Goal: Task Accomplishment & Management: Manage account settings

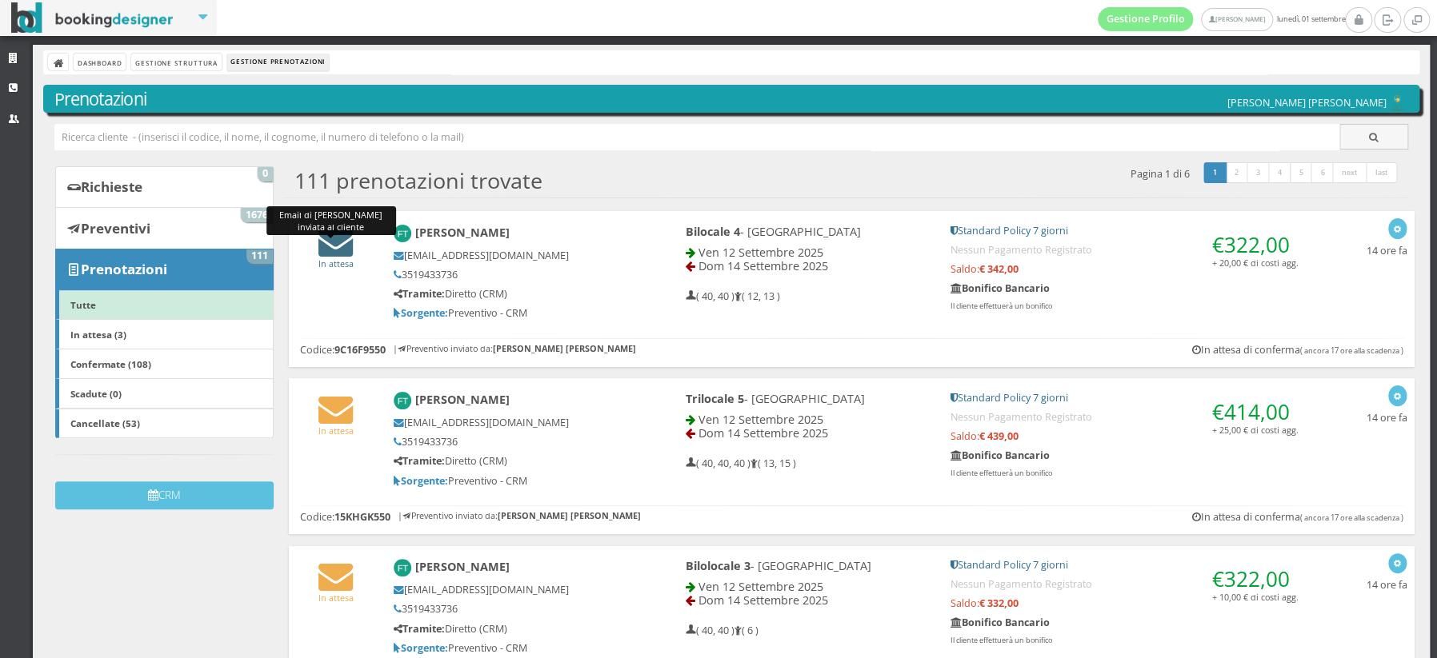
click at [341, 245] on icon at bounding box center [335, 242] width 34 height 34
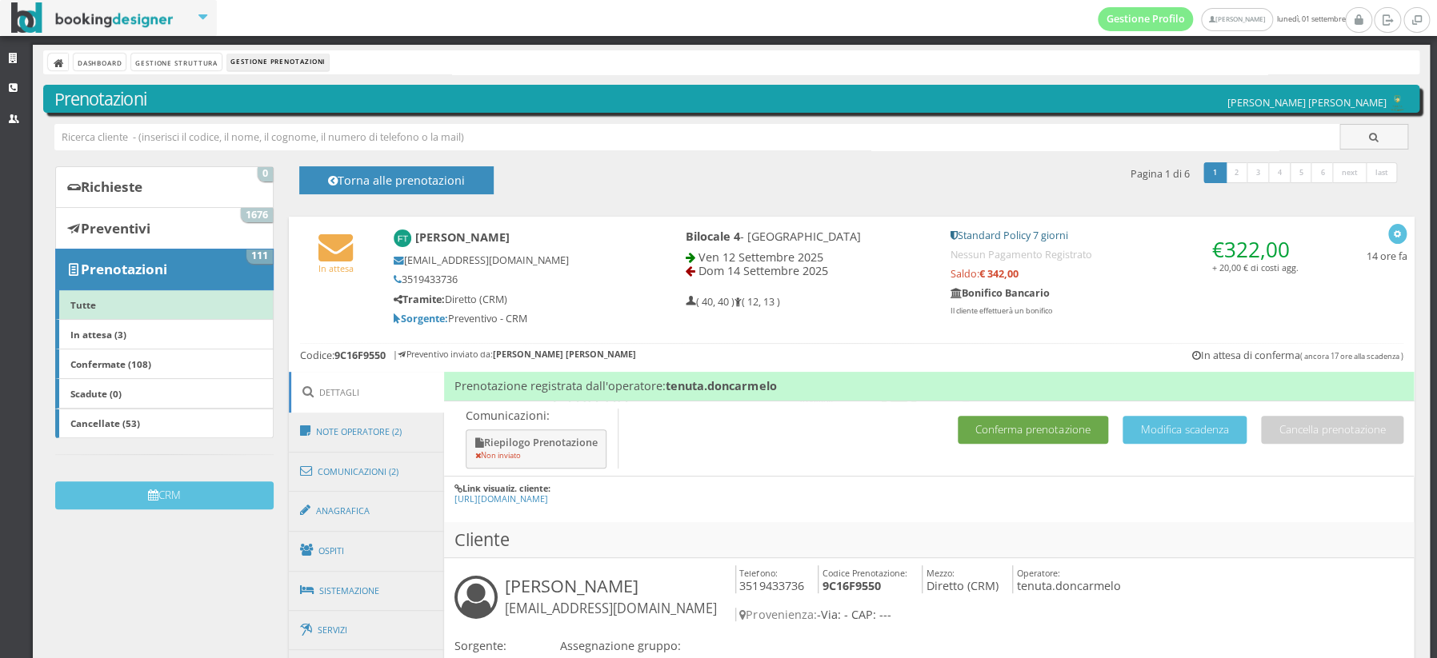
click at [983, 428] on button "Conferma prenotazione" at bounding box center [1033, 430] width 150 height 28
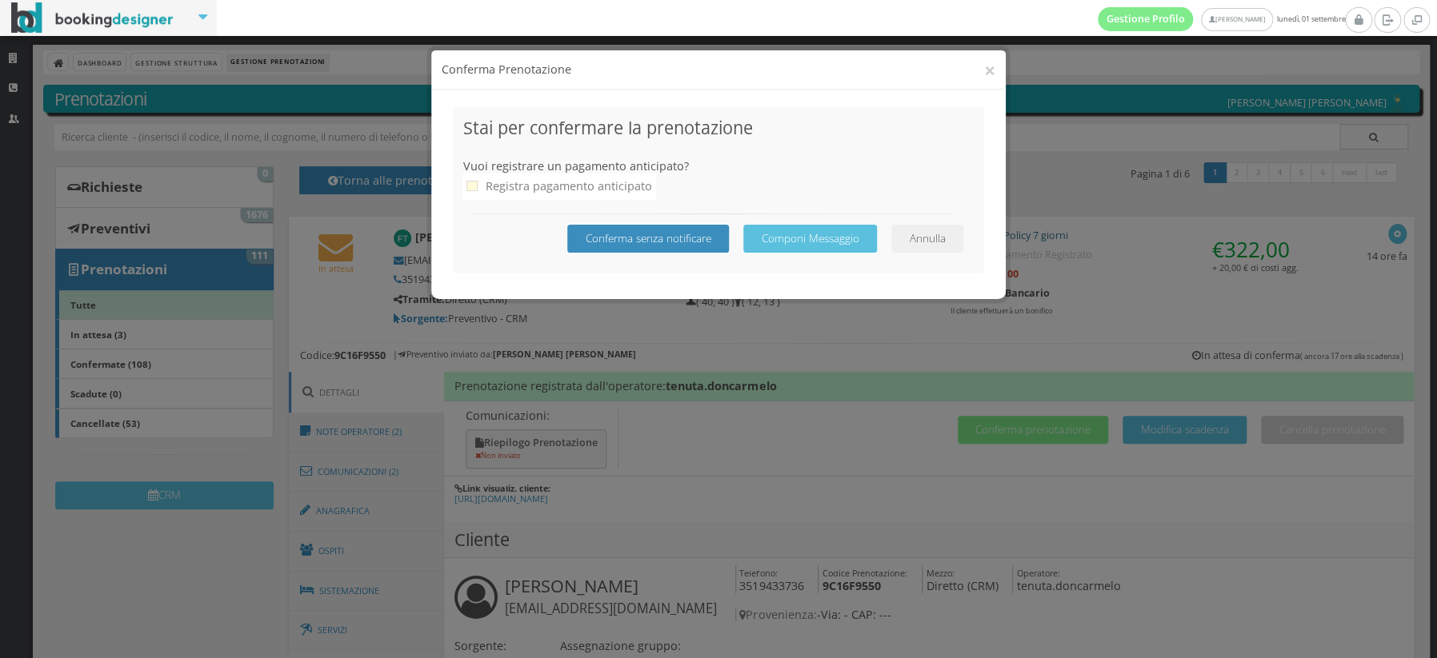
click at [472, 188] on icon at bounding box center [471, 186] width 11 height 11
checkbox input "true"
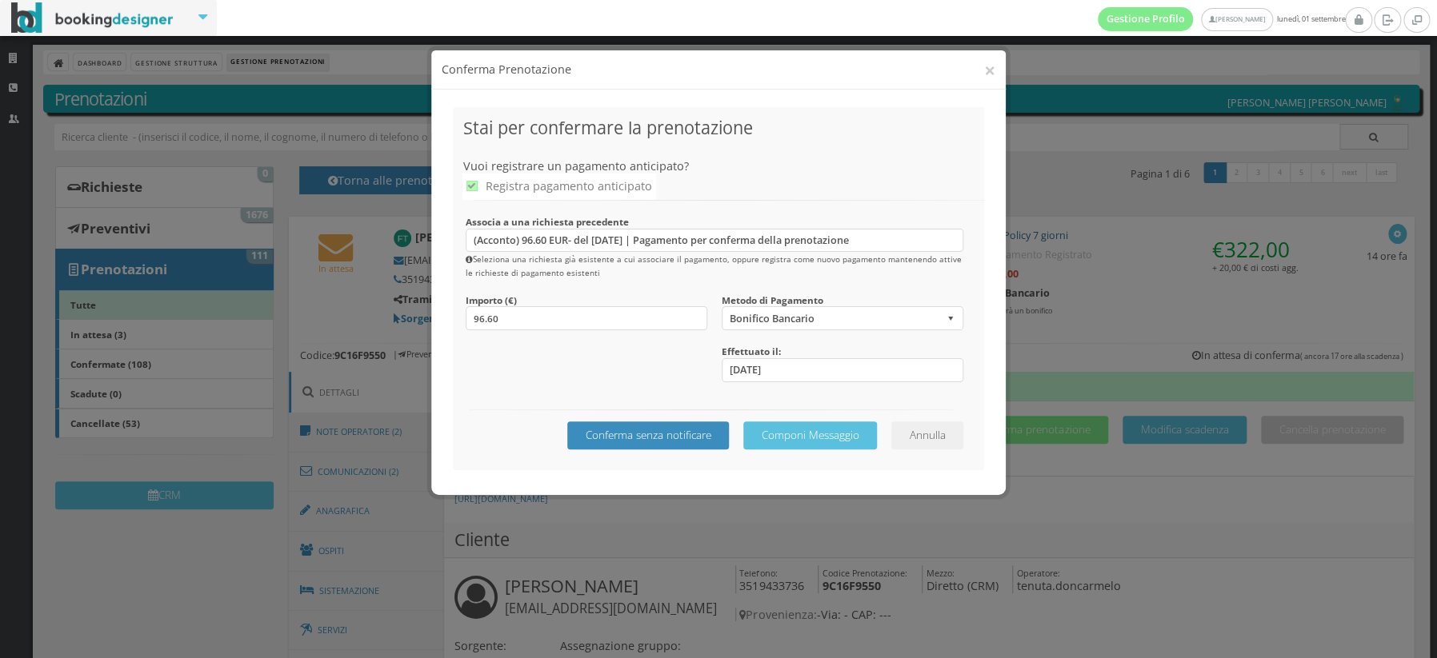
click at [925, 418] on div "Annulla Componi Messaggio Conferma senza notificare" at bounding box center [717, 429] width 511 height 64
click at [920, 434] on button "Annulla" at bounding box center [927, 436] width 72 height 28
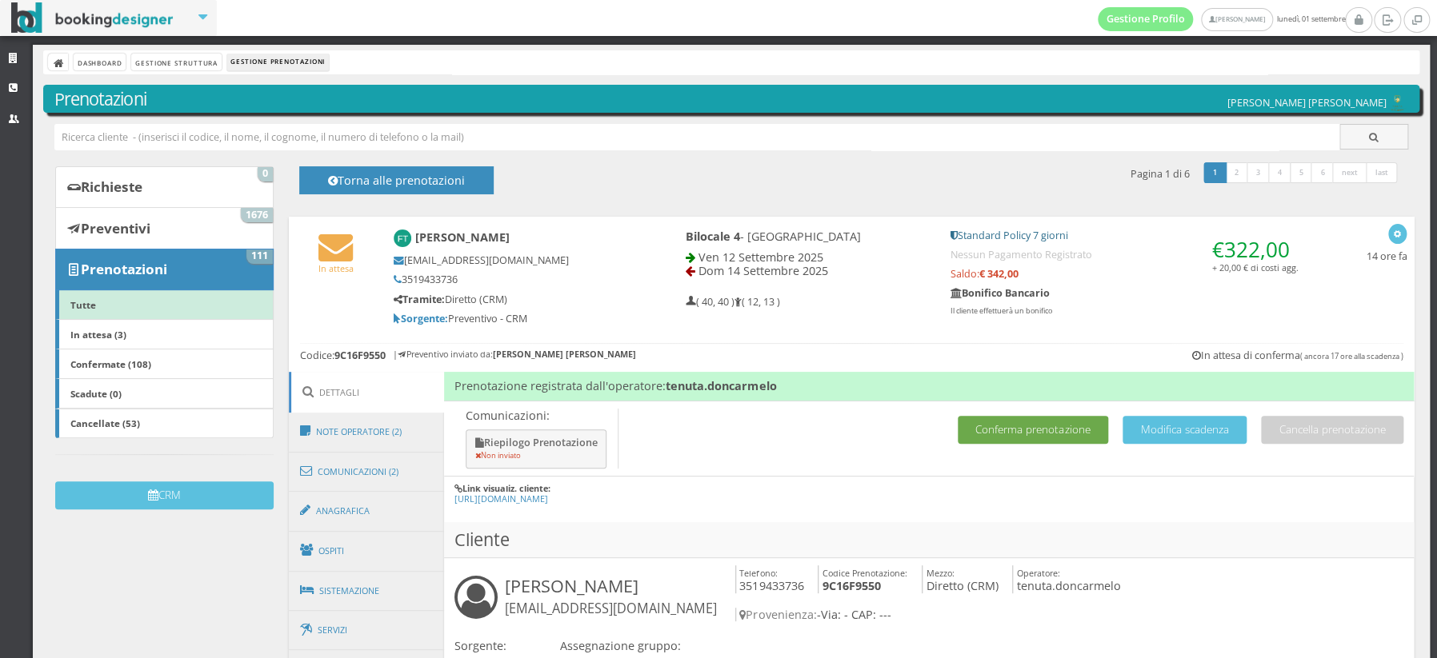
click at [1022, 426] on button "Conferma prenotazione" at bounding box center [1033, 430] width 150 height 28
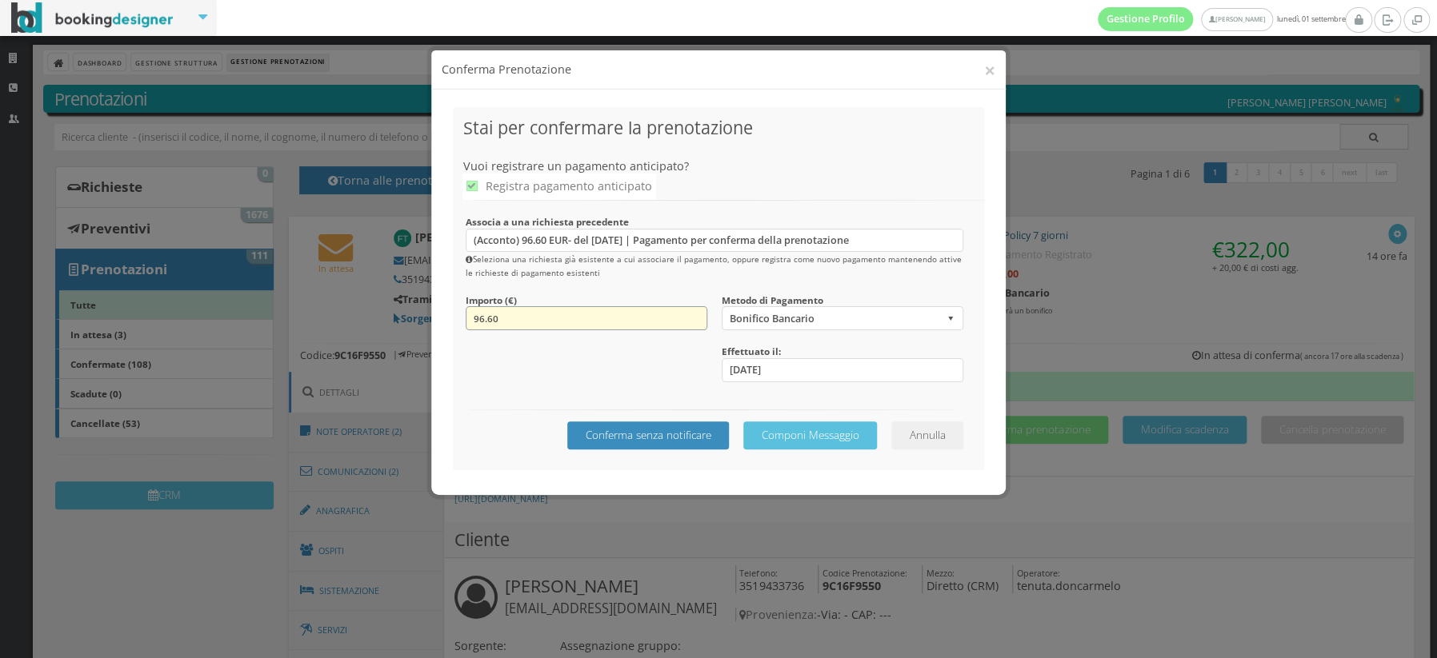
click at [559, 318] on input "96.60" at bounding box center [587, 318] width 242 height 24
type input "9"
type input "100"
click at [837, 435] on button "Componi Messaggio" at bounding box center [810, 436] width 134 height 28
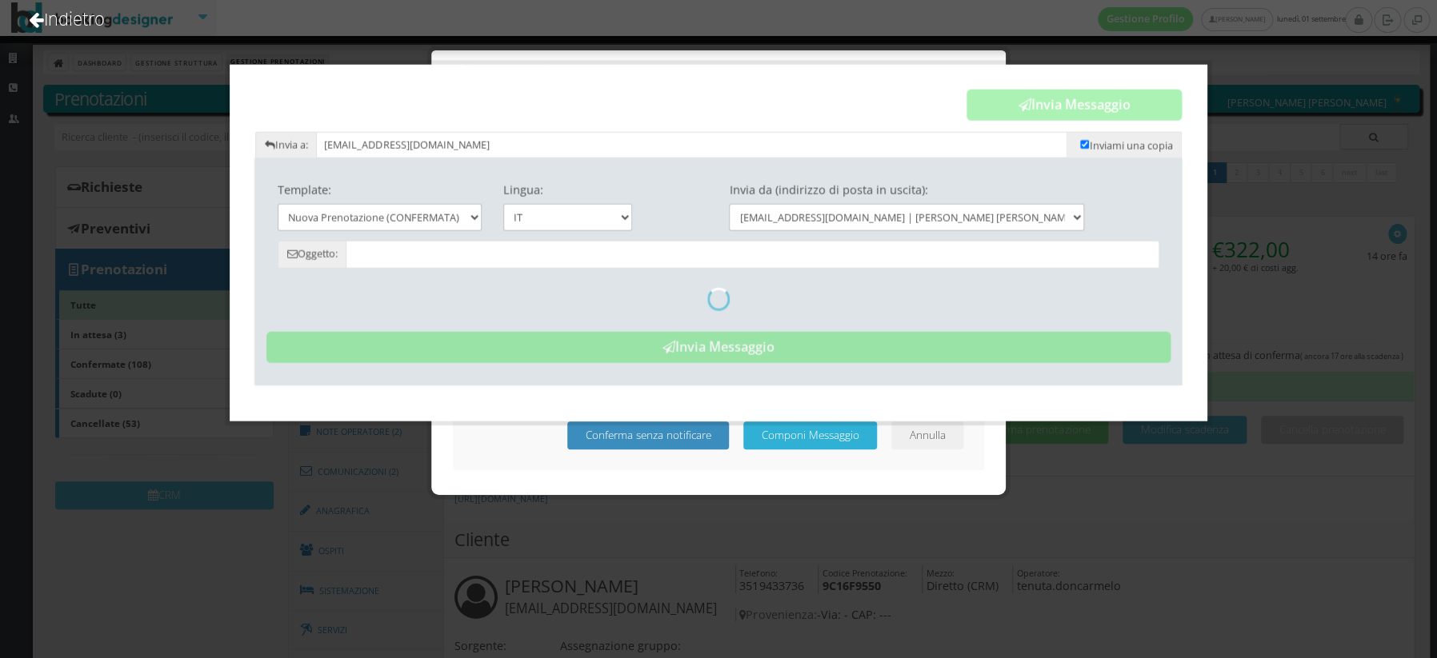
type input "Prenotazione Confermata - Tenuta Don Carmelo"
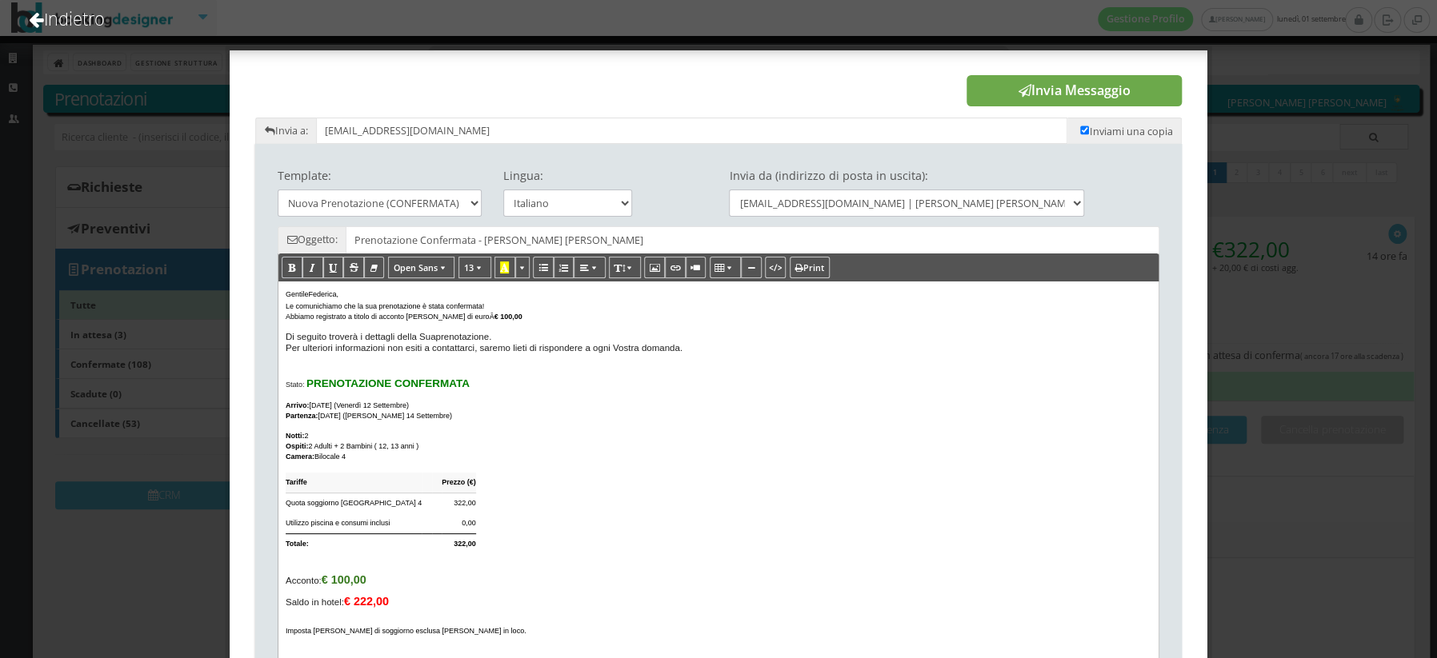
click at [1027, 91] on icon "submit" at bounding box center [1024, 90] width 13 height 13
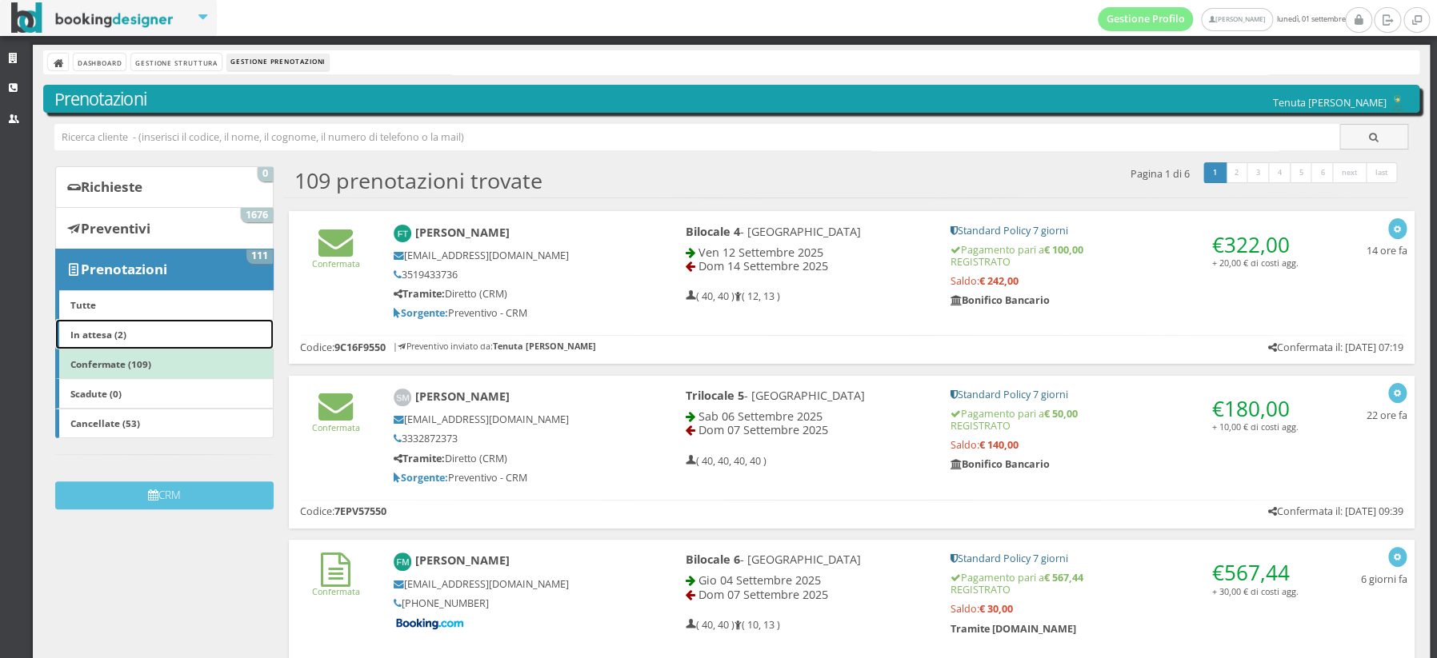
click at [185, 337] on link "In attesa (2)" at bounding box center [164, 334] width 218 height 30
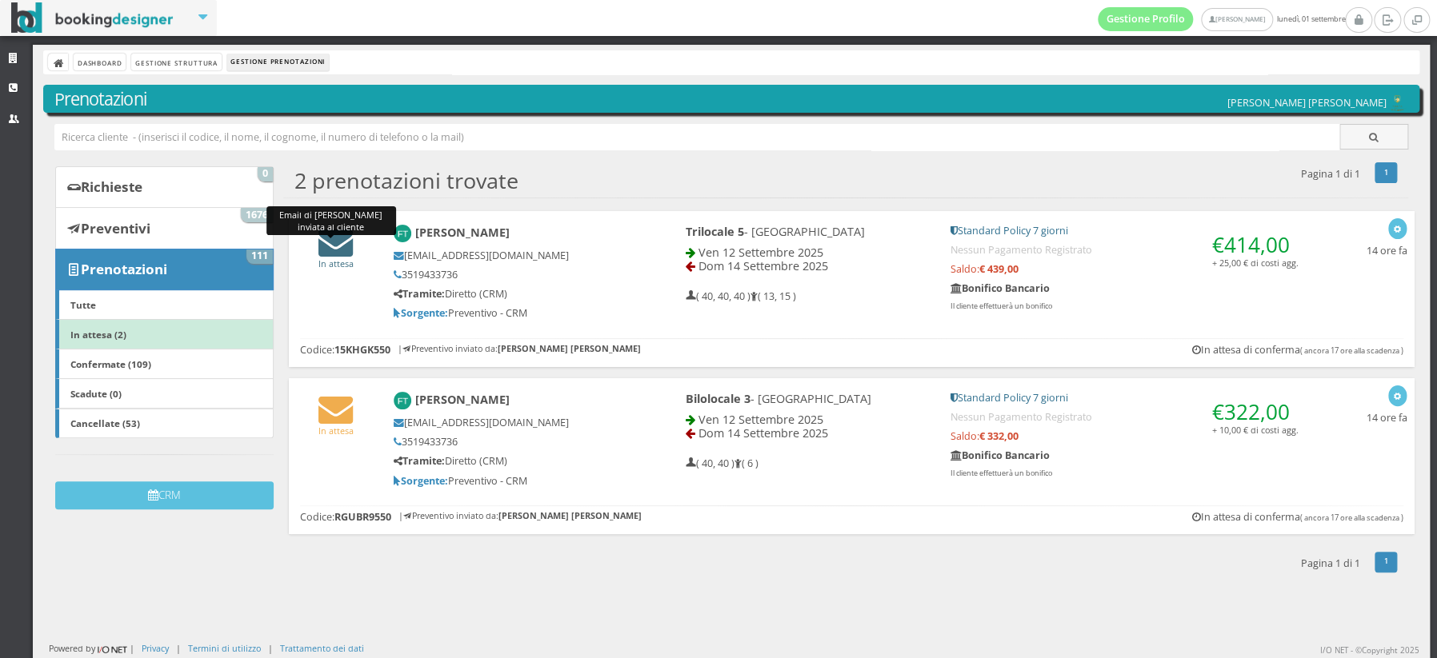
click at [340, 247] on icon at bounding box center [335, 242] width 34 height 34
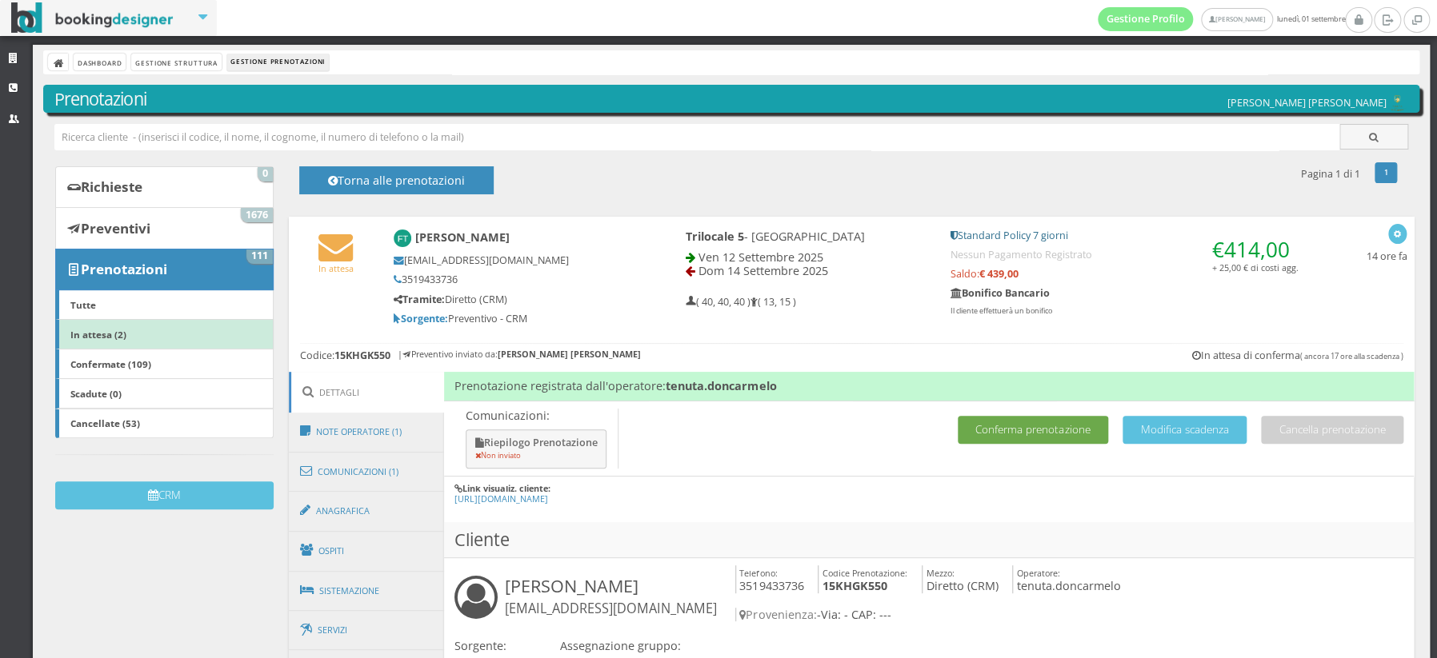
click at [1047, 433] on button "Conferma prenotazione" at bounding box center [1033, 430] width 150 height 28
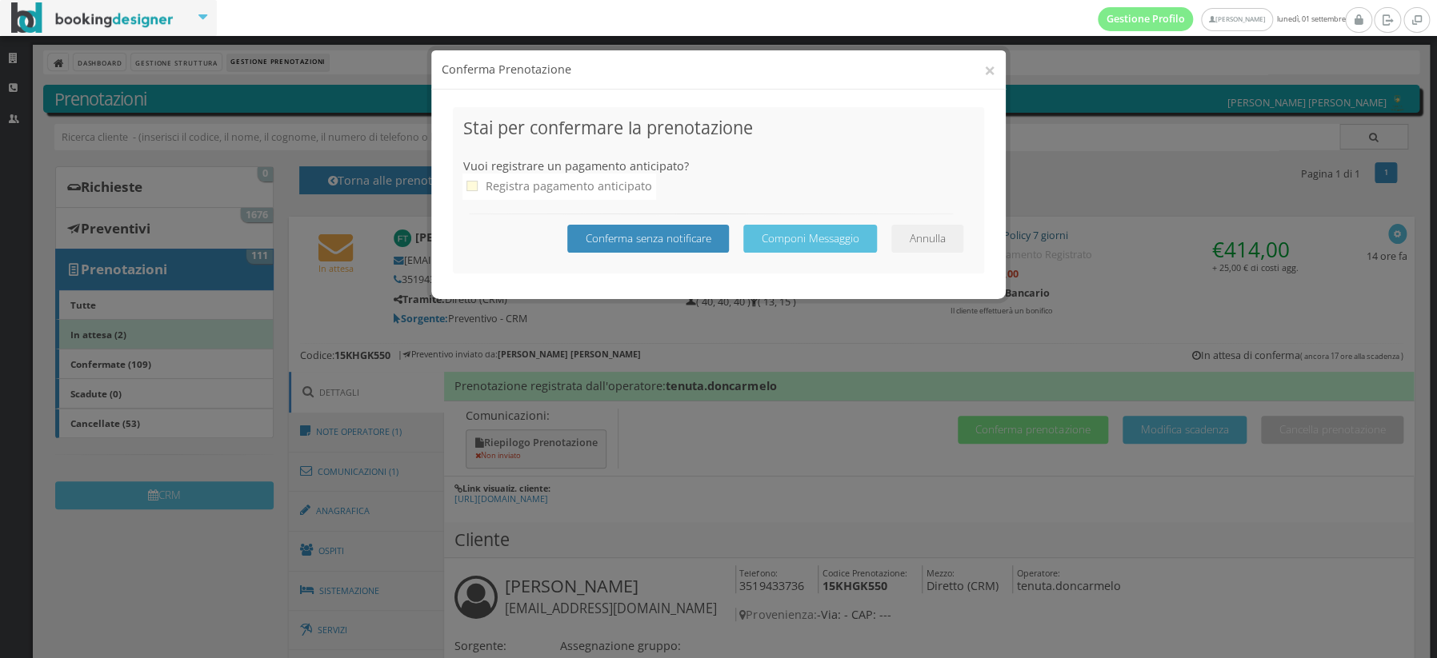
click at [470, 183] on icon at bounding box center [471, 186] width 11 height 11
checkbox input "true"
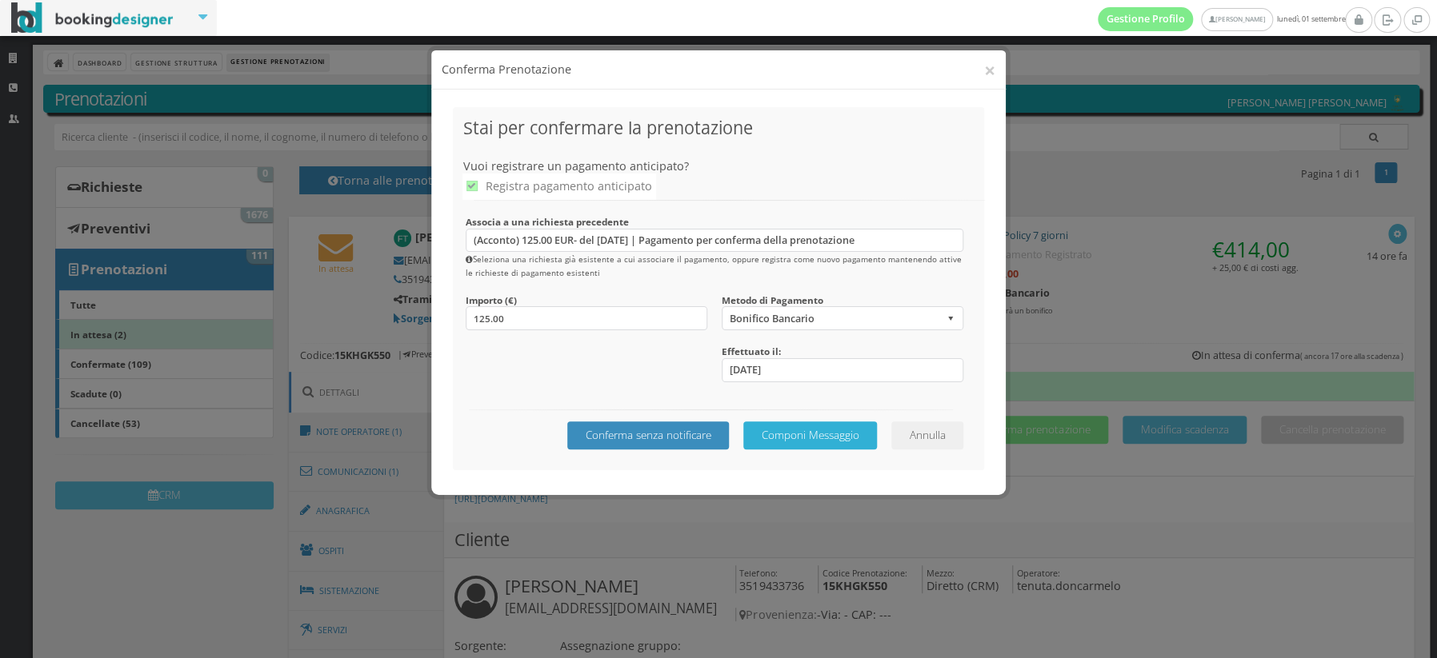
click at [824, 434] on button "Componi Messaggio" at bounding box center [810, 436] width 134 height 28
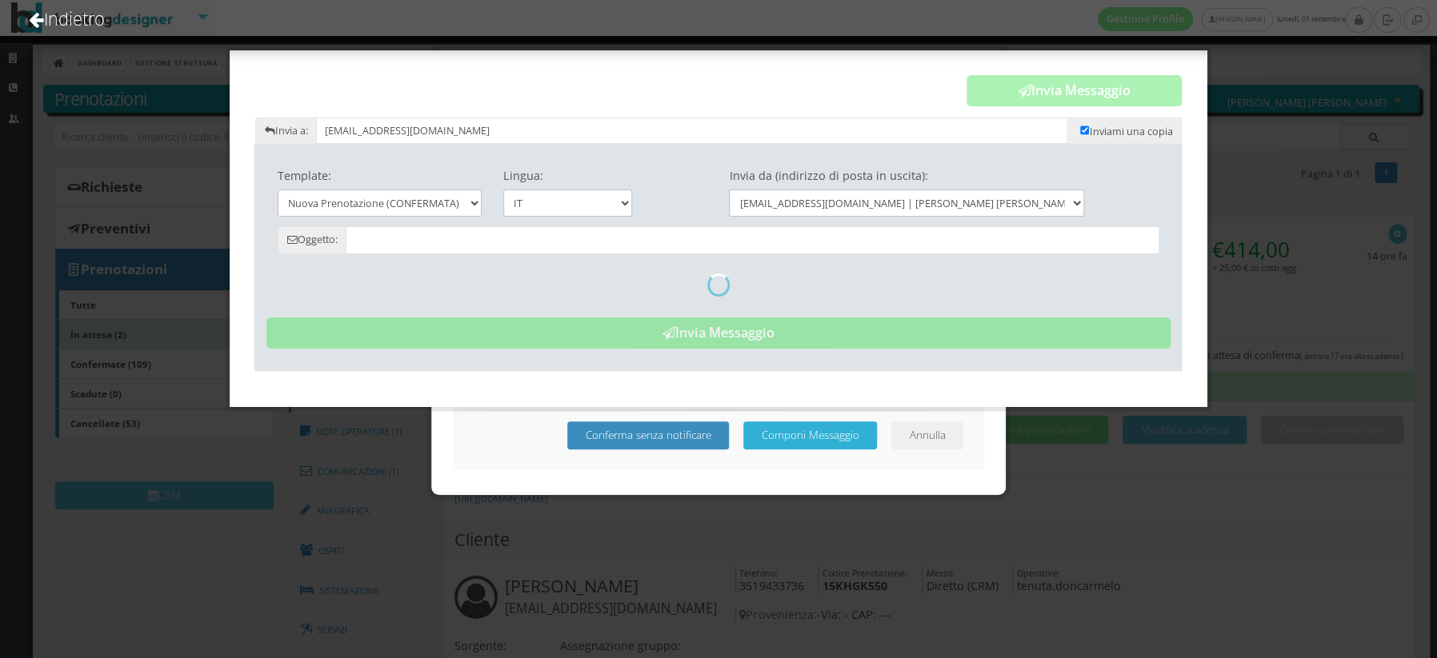
type input "Prenotazione Confermata - Tenuta Don Carmelo"
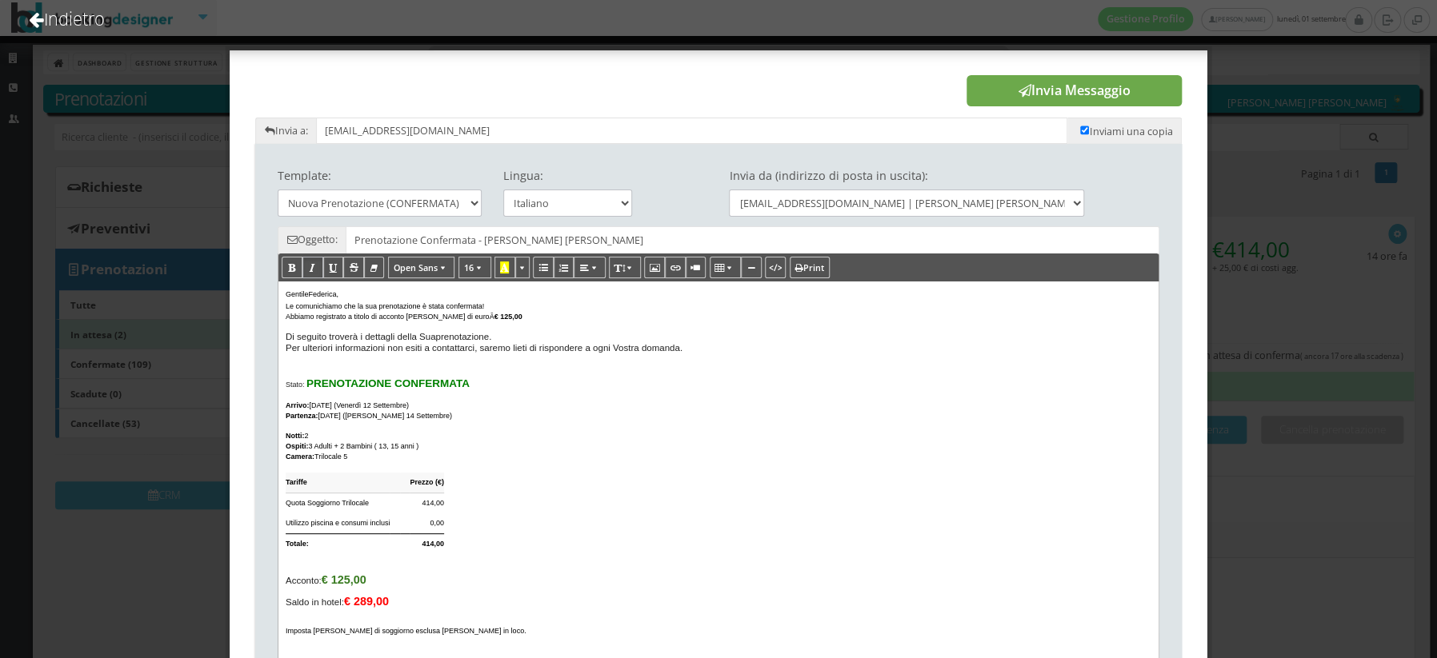
click at [1010, 103] on button "Invia Messaggio" at bounding box center [1074, 91] width 215 height 32
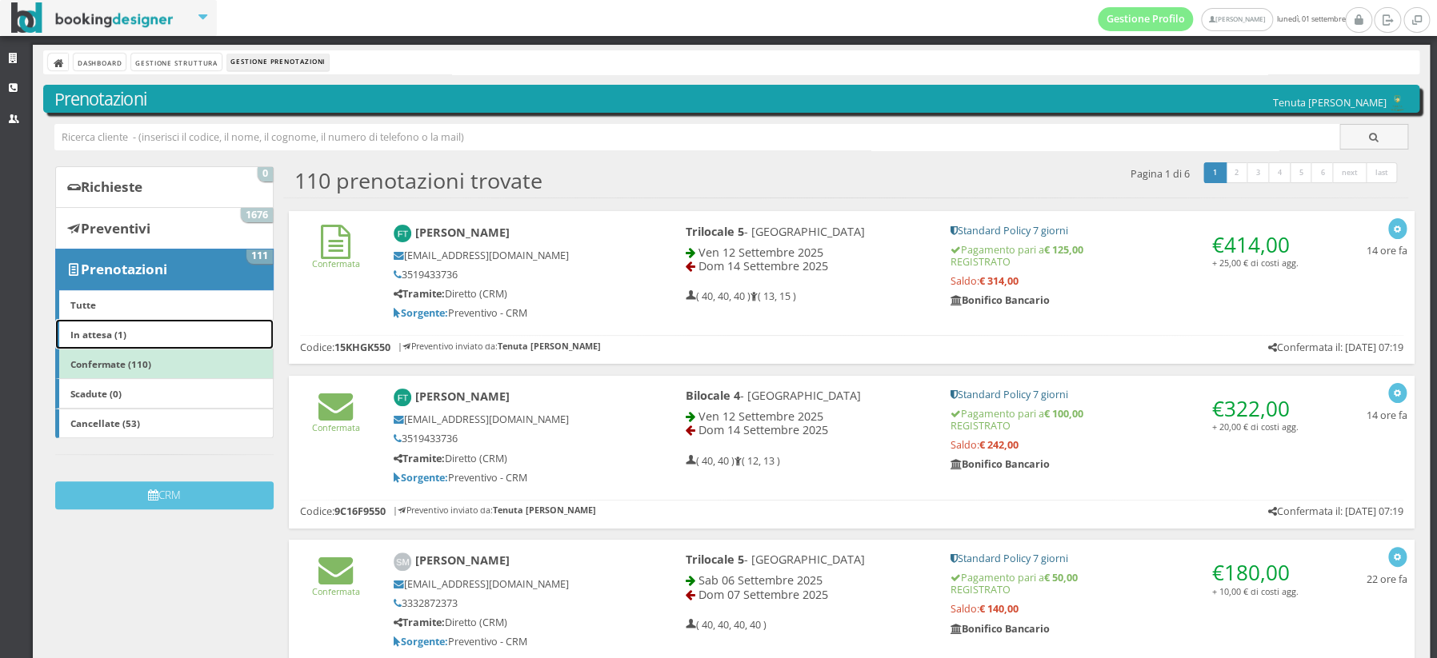
click at [126, 342] on link "In attesa (1)" at bounding box center [164, 334] width 218 height 30
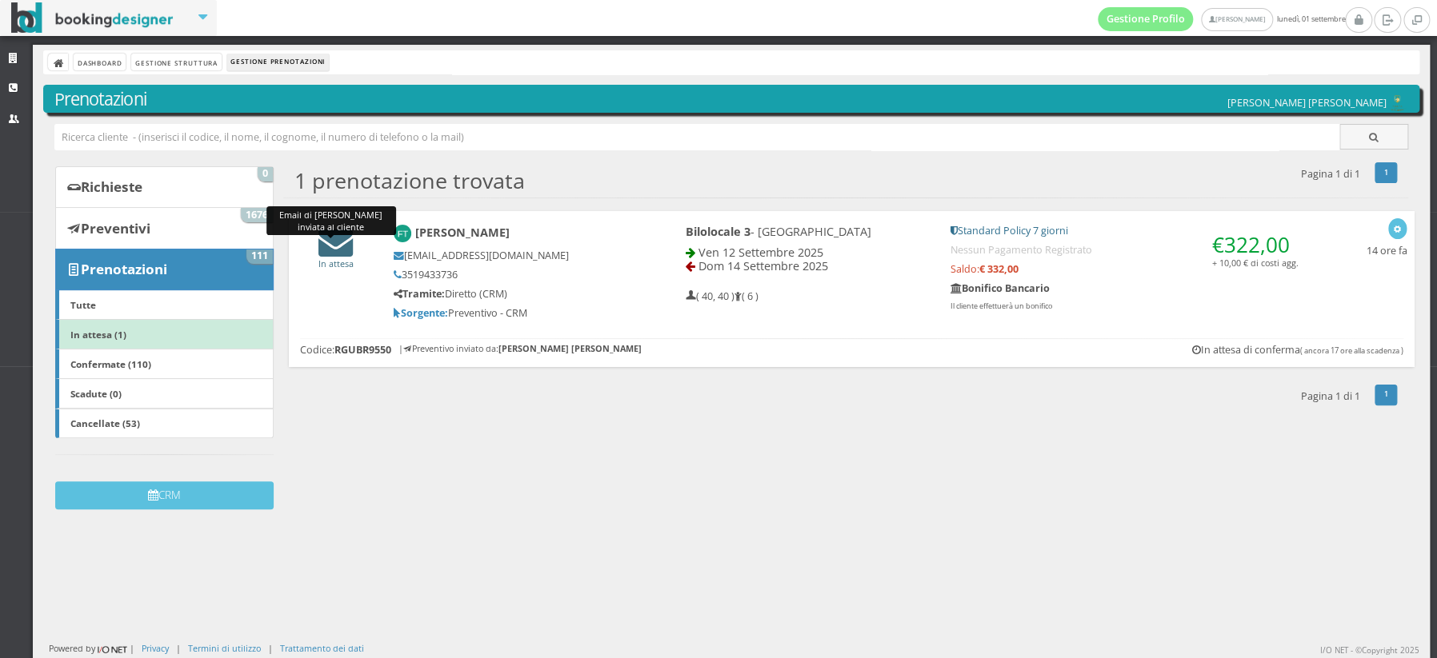
click at [330, 250] on icon at bounding box center [335, 242] width 34 height 34
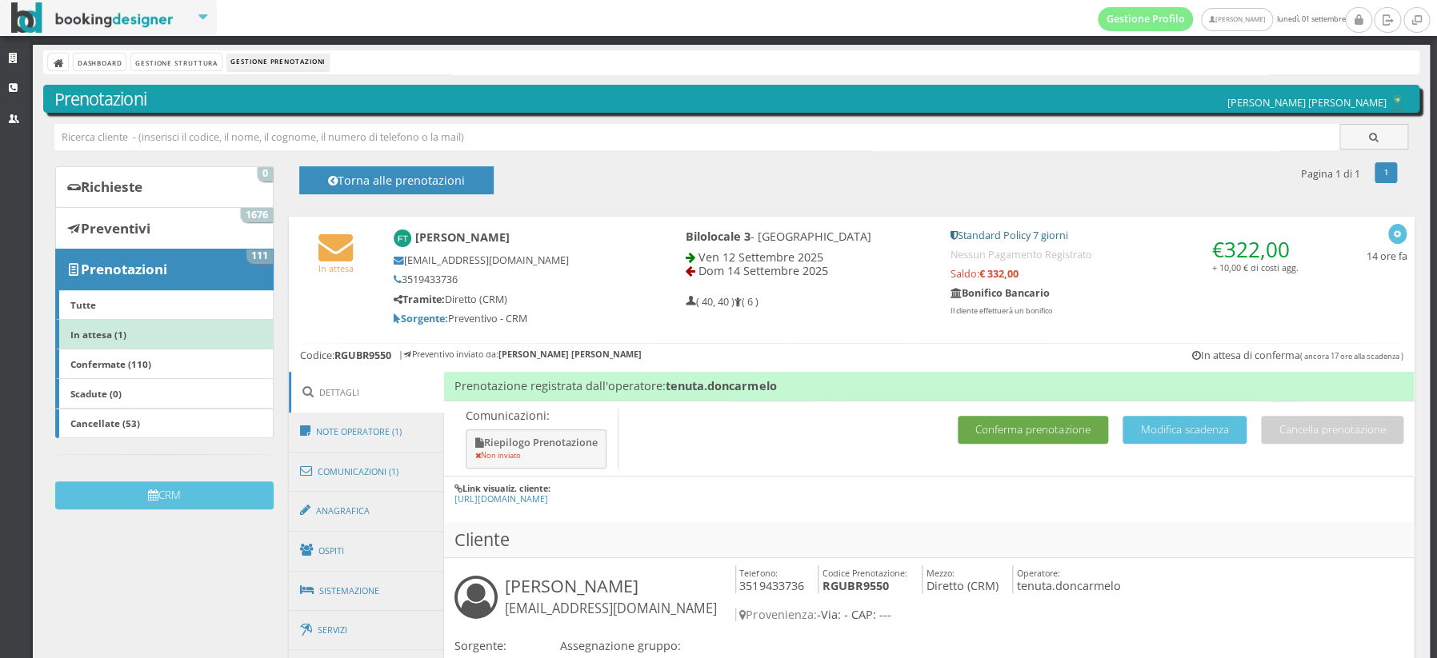
click at [1006, 424] on button "Conferma prenotazione" at bounding box center [1033, 430] width 150 height 28
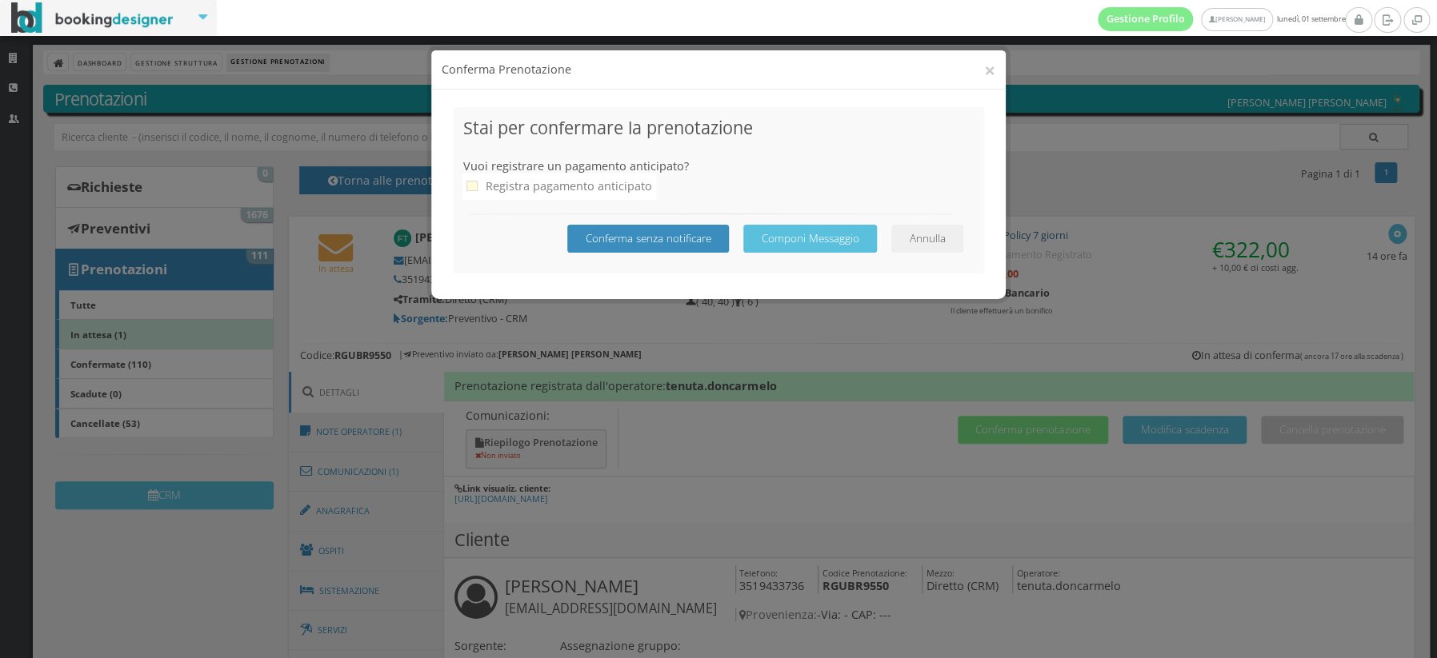
click at [470, 187] on icon at bounding box center [471, 186] width 11 height 11
checkbox input "true"
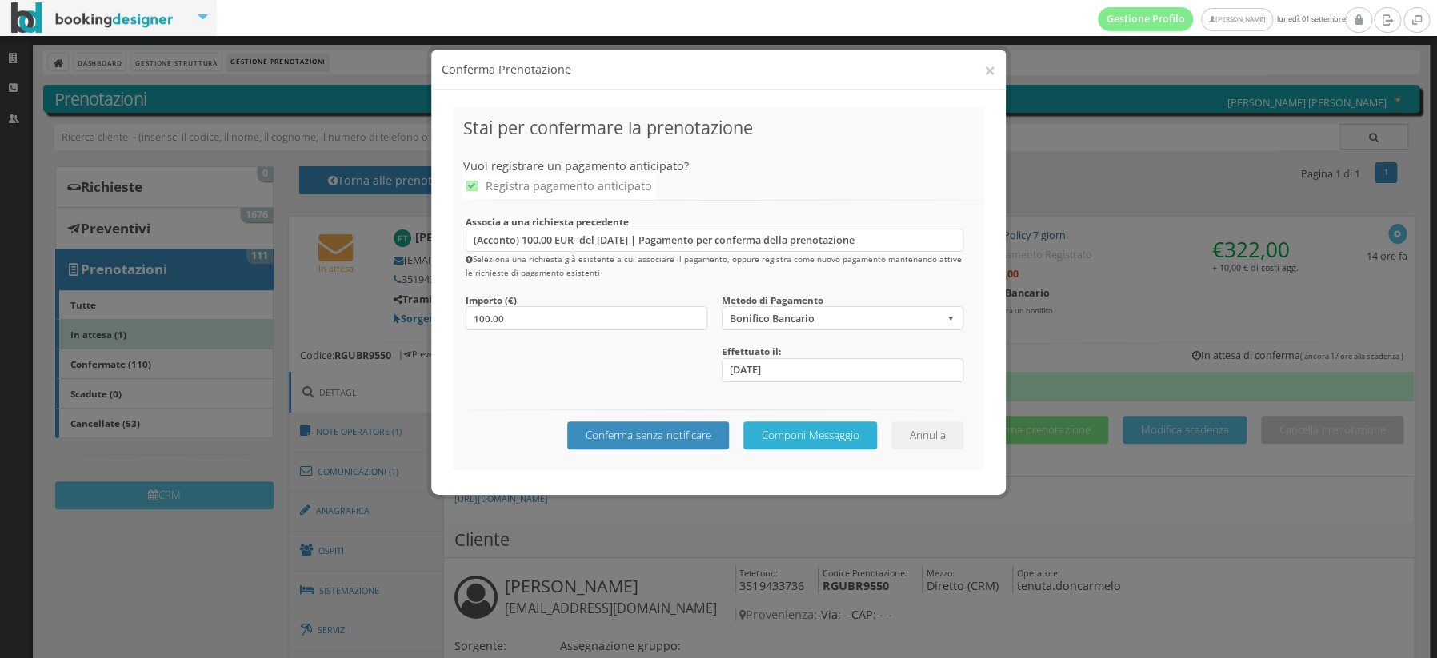
click at [802, 436] on button "Componi Messaggio" at bounding box center [810, 436] width 134 height 28
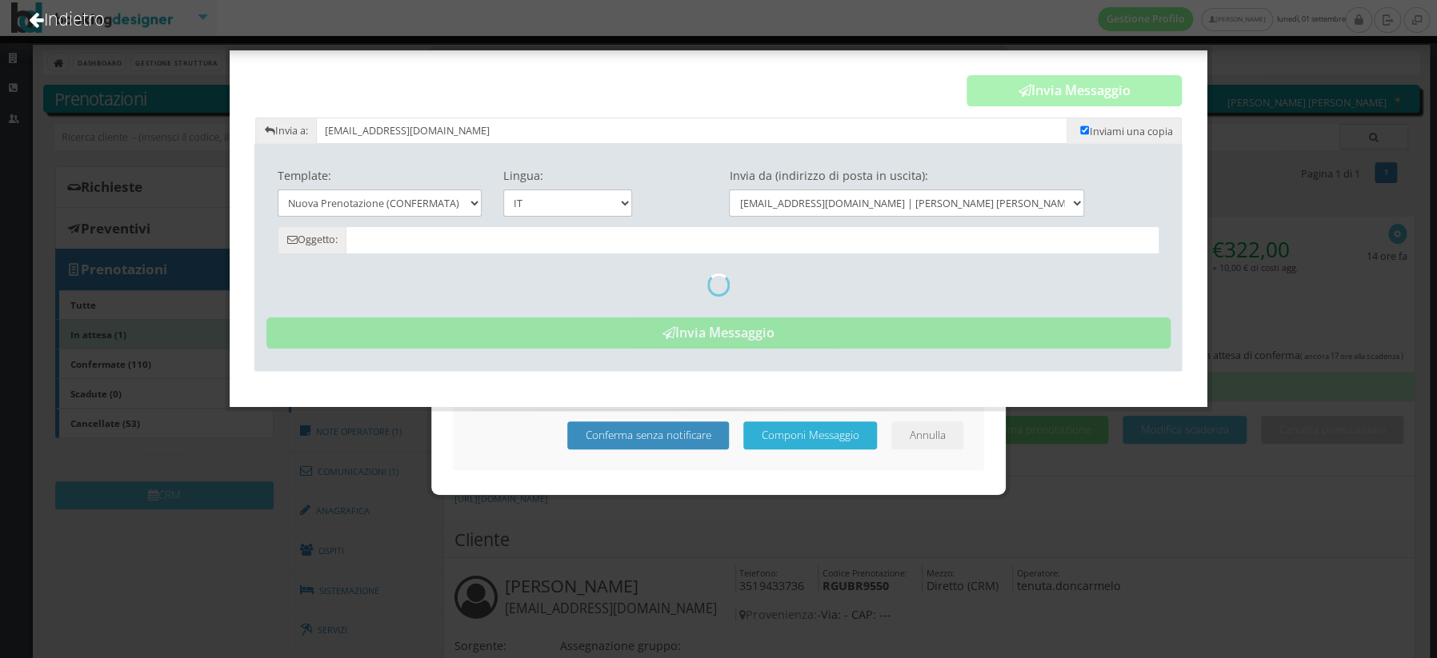
type input "Prenotazione Confermata - Tenuta Don Carmelo"
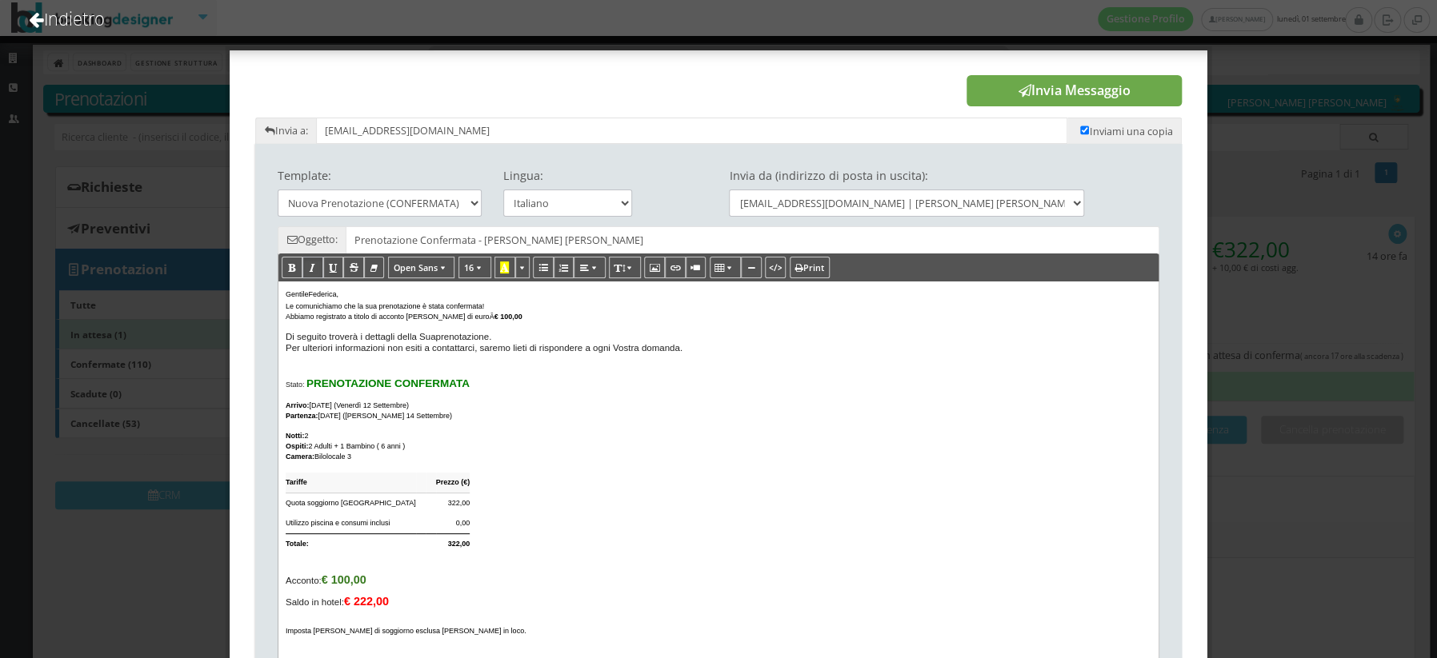
click at [1021, 89] on icon "submit" at bounding box center [1024, 90] width 13 height 13
